Goal: Book appointment/travel/reservation

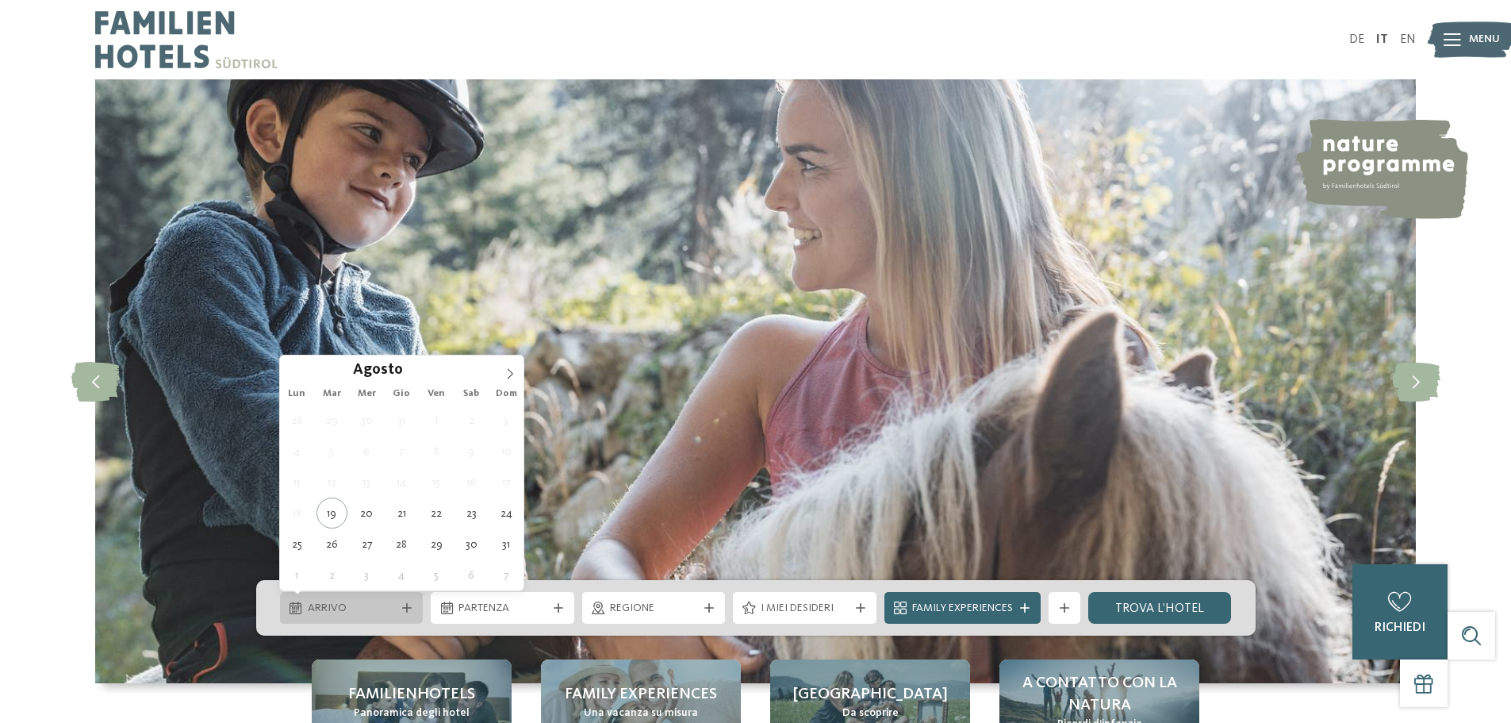
click at [406, 605] on icon at bounding box center [407, 608] width 10 height 10
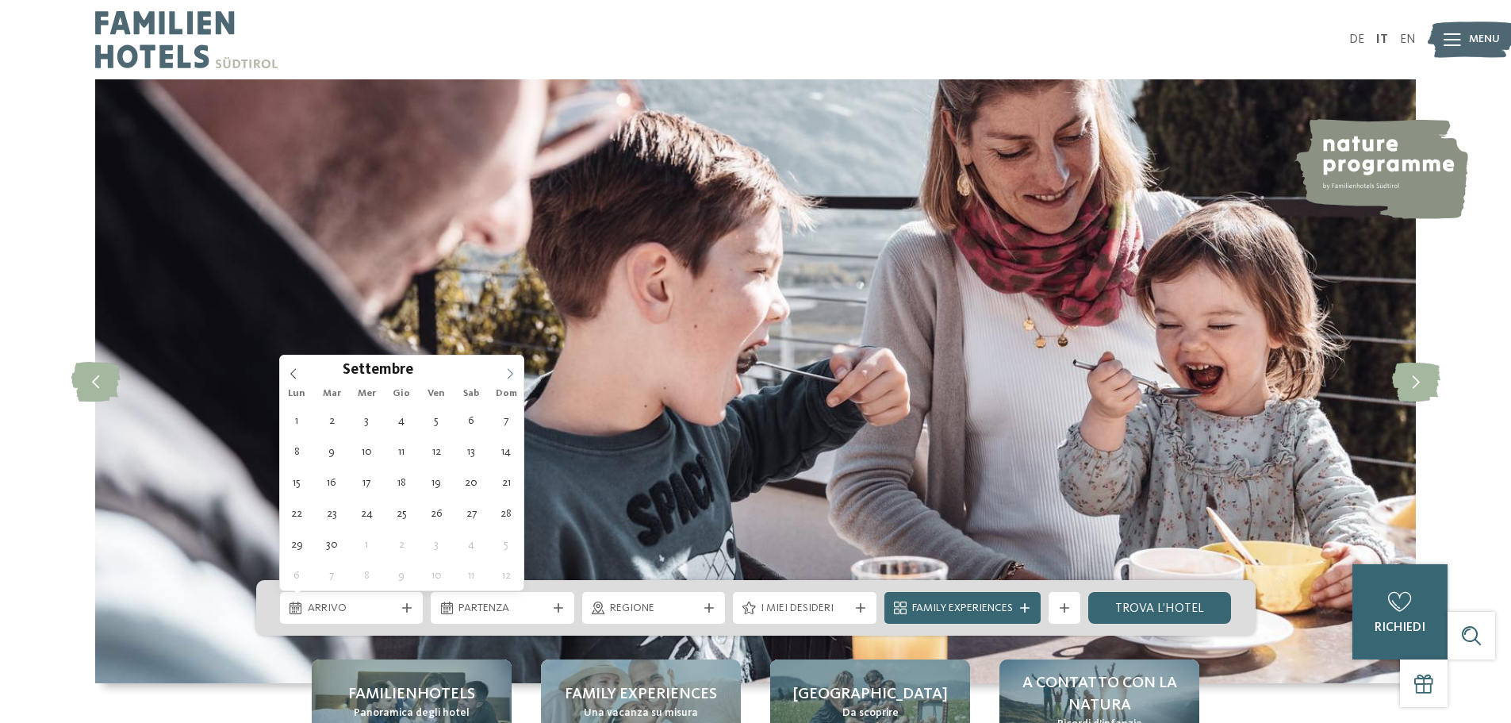
click at [512, 370] on icon at bounding box center [509, 373] width 11 height 11
click at [510, 372] on icon at bounding box center [509, 373] width 11 height 11
type div "[DATE]"
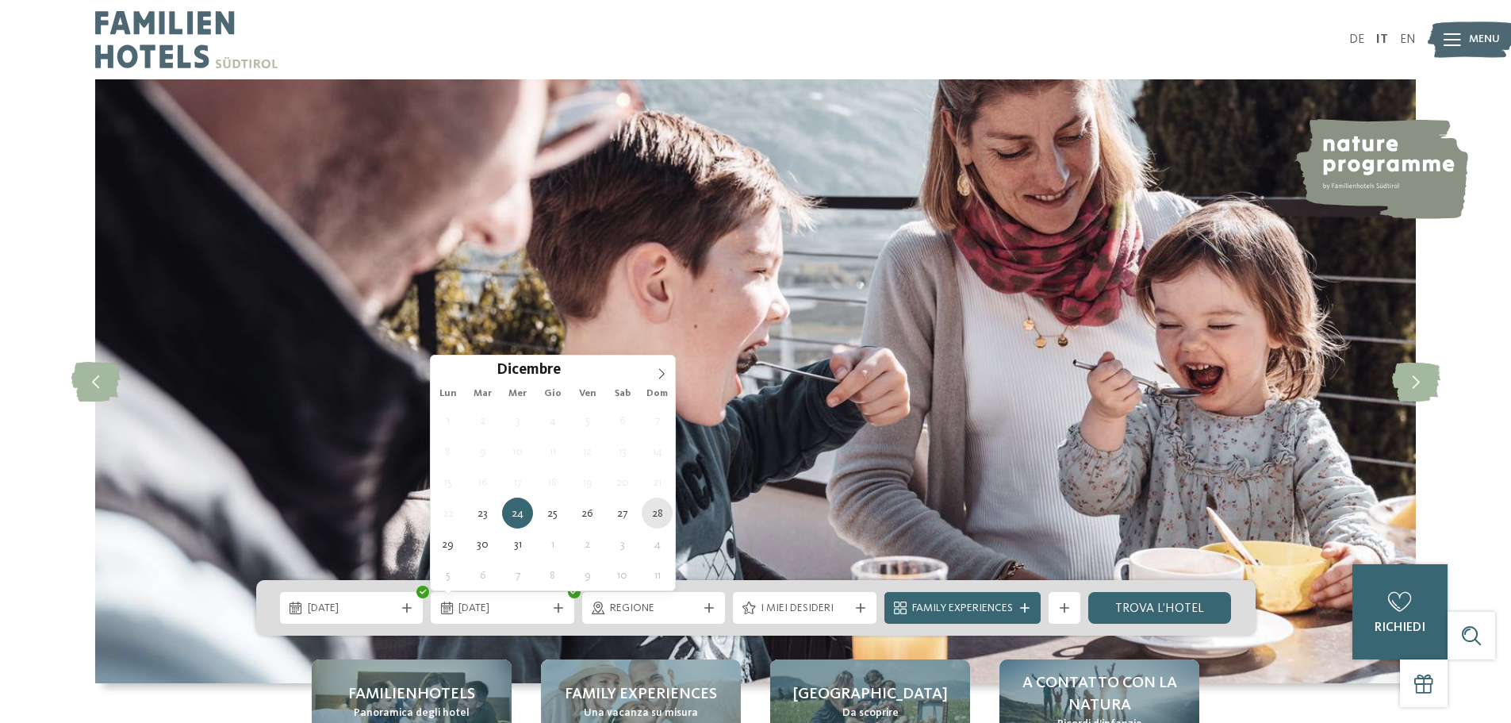
type div "[DATE]"
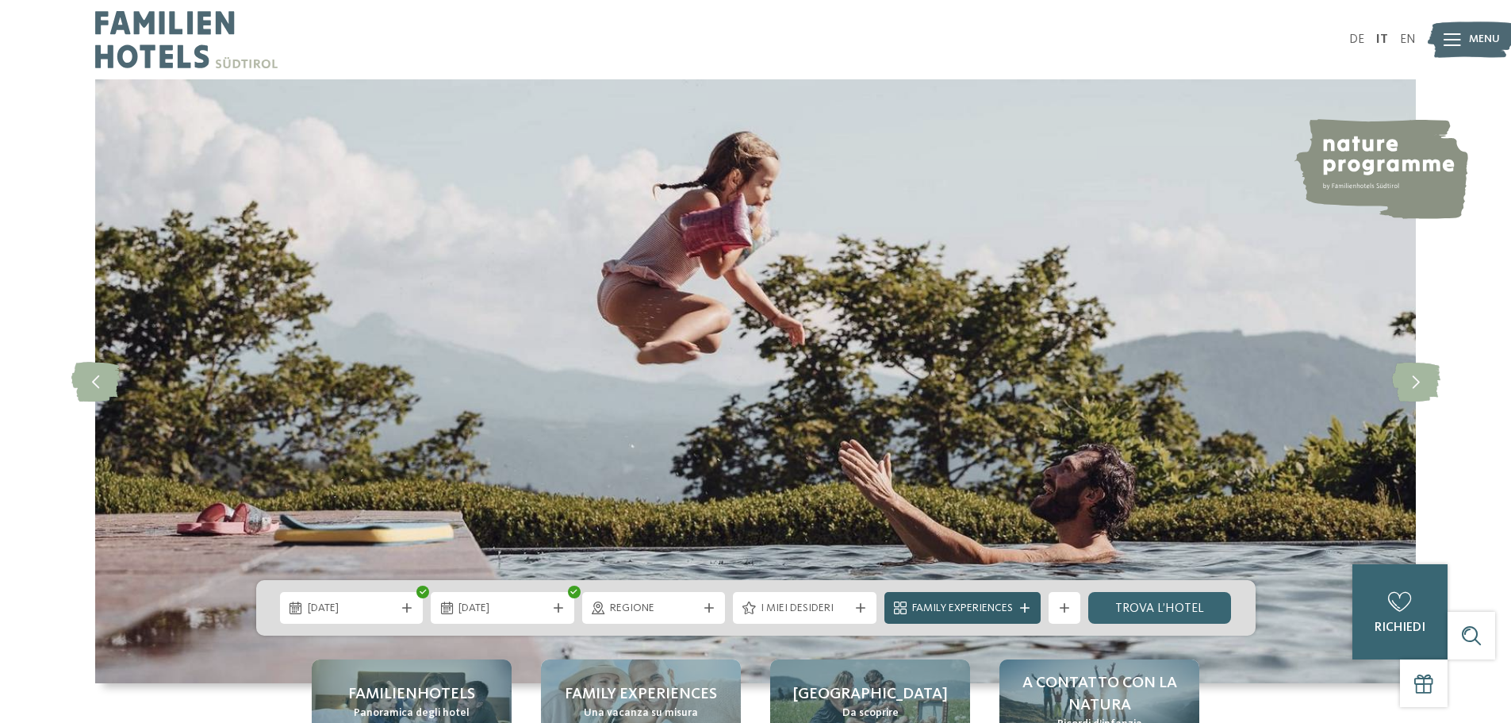
click at [986, 604] on span "Family Experiences" at bounding box center [962, 608] width 101 height 16
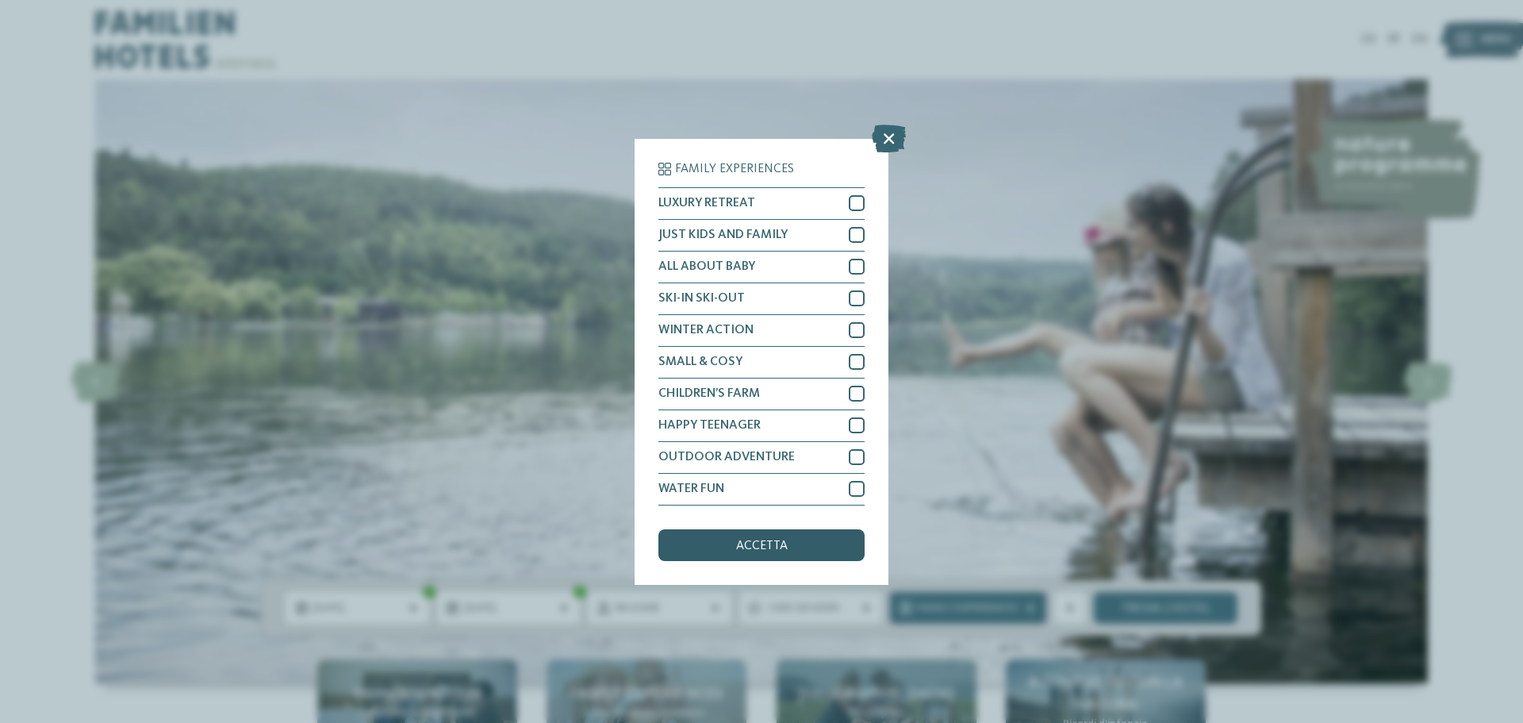
click at [757, 556] on div "accetta" at bounding box center [761, 545] width 206 height 32
